Goal: Find specific page/section: Find specific page/section

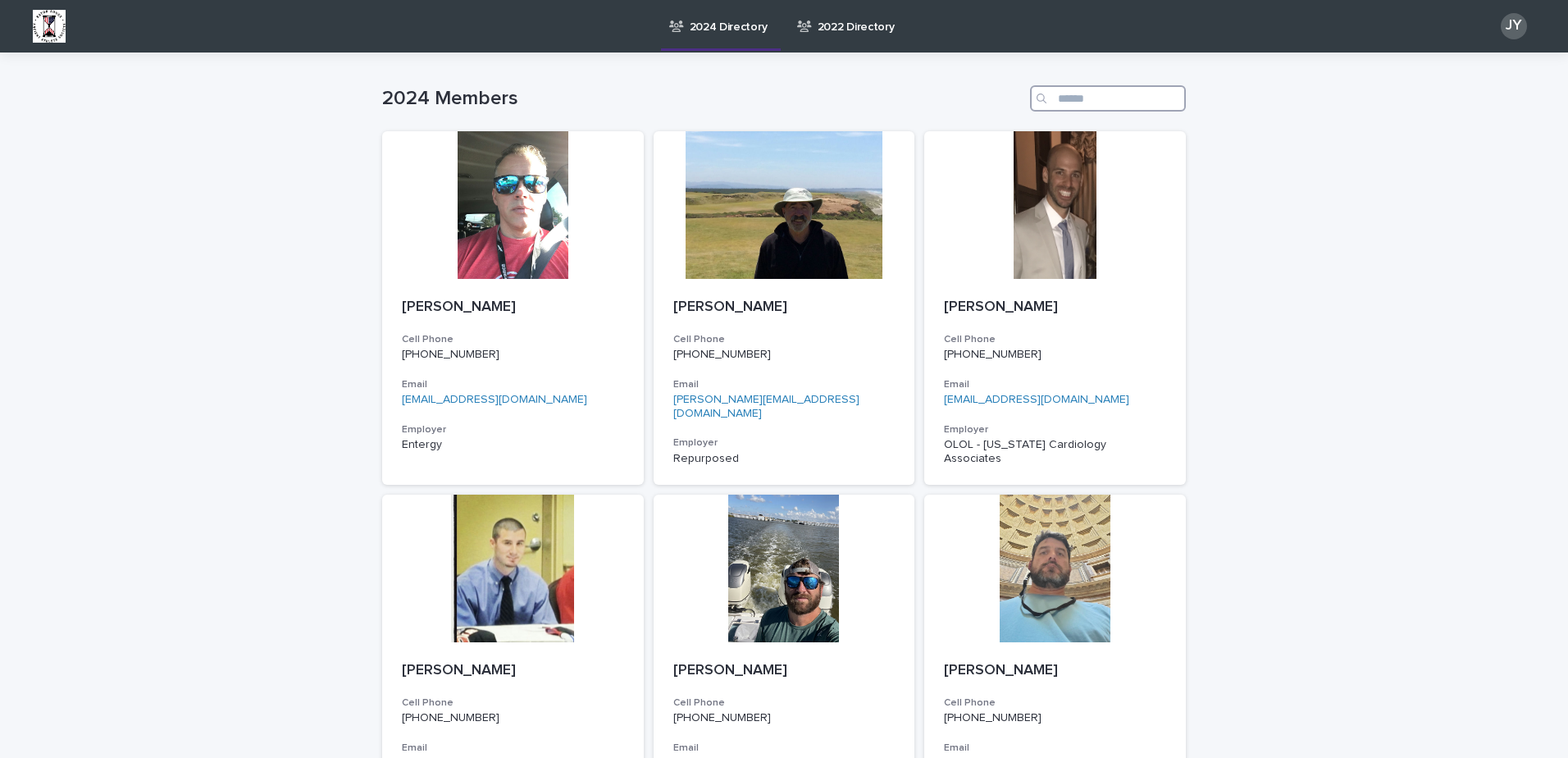
click at [1070, 96] on input "Search" at bounding box center [1108, 98] width 155 height 26
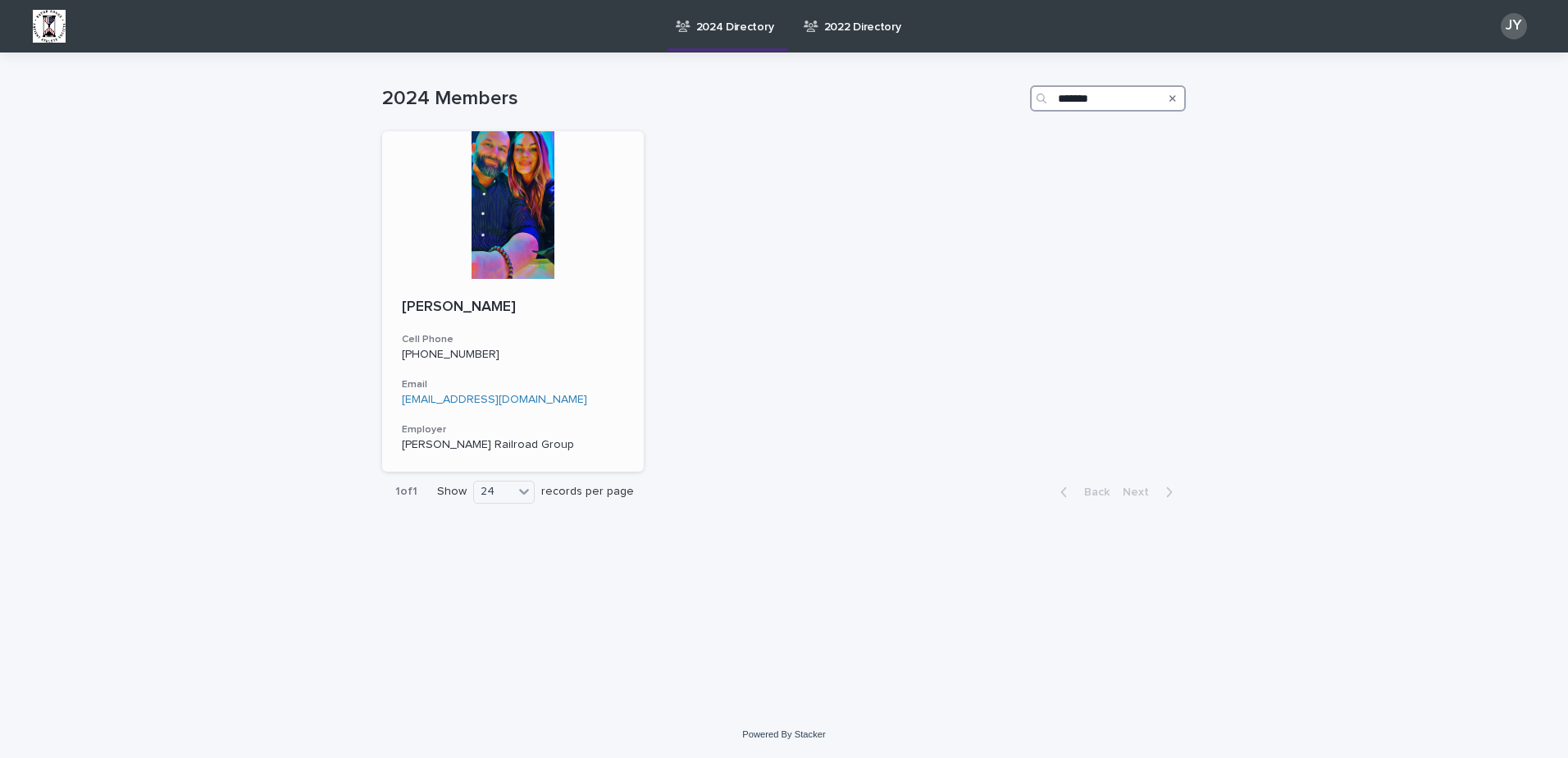
type input "*******"
click at [516, 175] on div at bounding box center [513, 205] width 262 height 148
